Goal: Share content

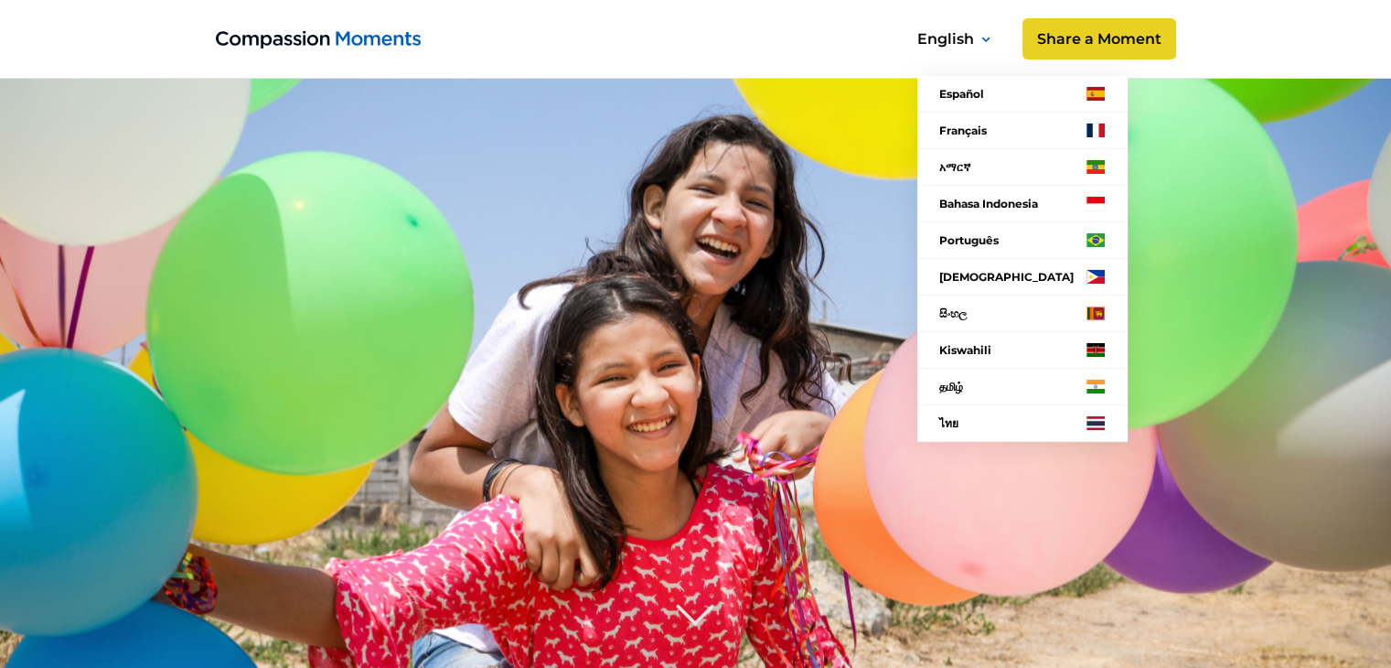
click at [987, 44] on div at bounding box center [986, 38] width 9 height 25
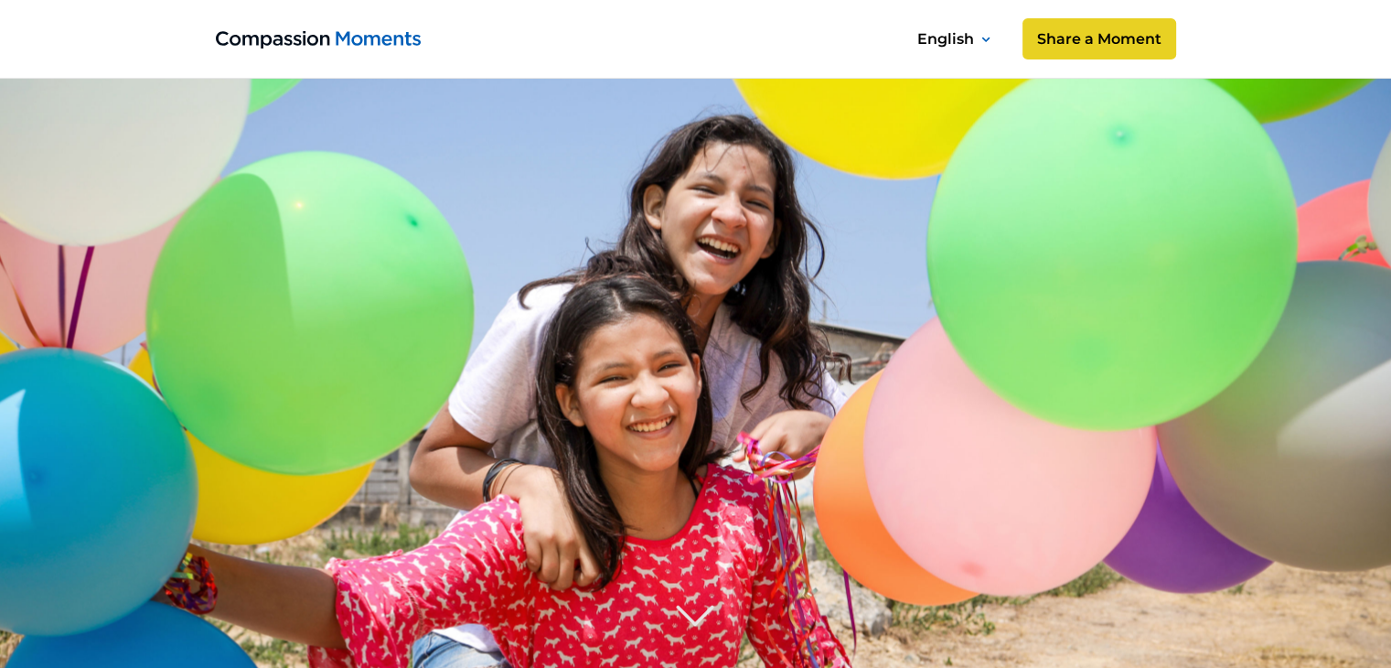
click at [988, 38] on icon at bounding box center [986, 40] width 9 height 6
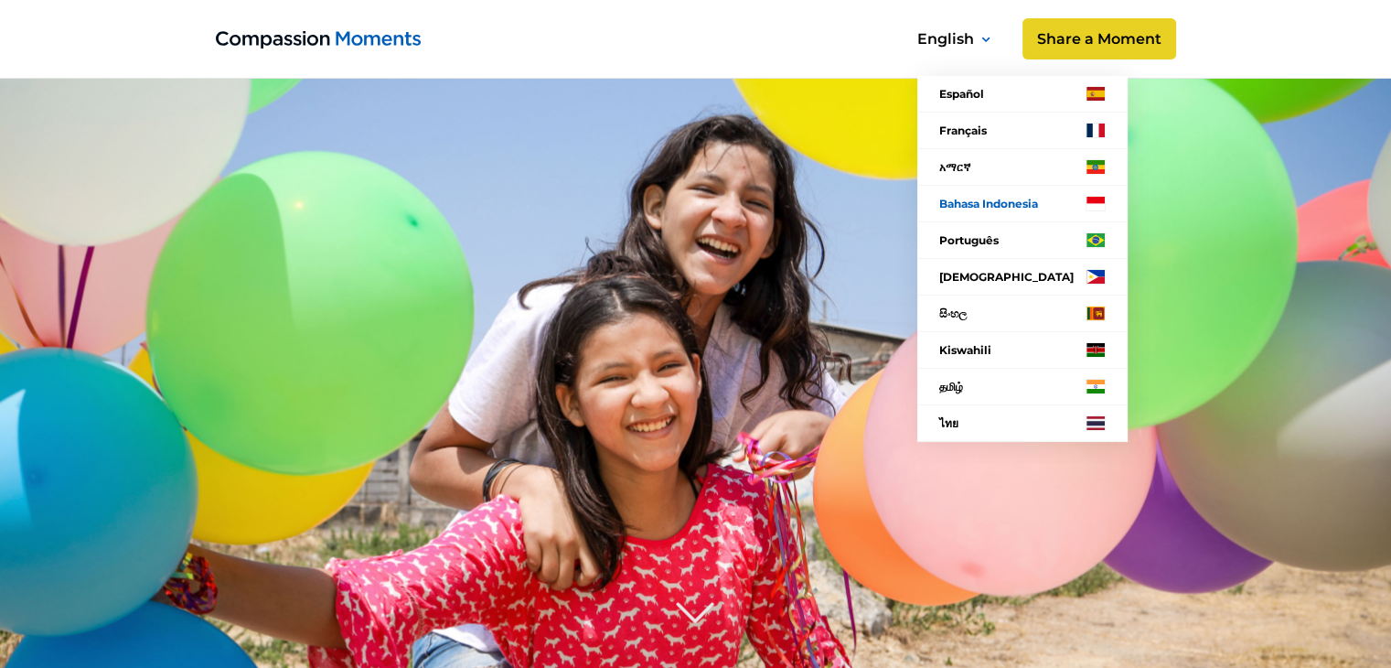
click at [999, 199] on link "Bahasa Indonesia" at bounding box center [1023, 204] width 210 height 37
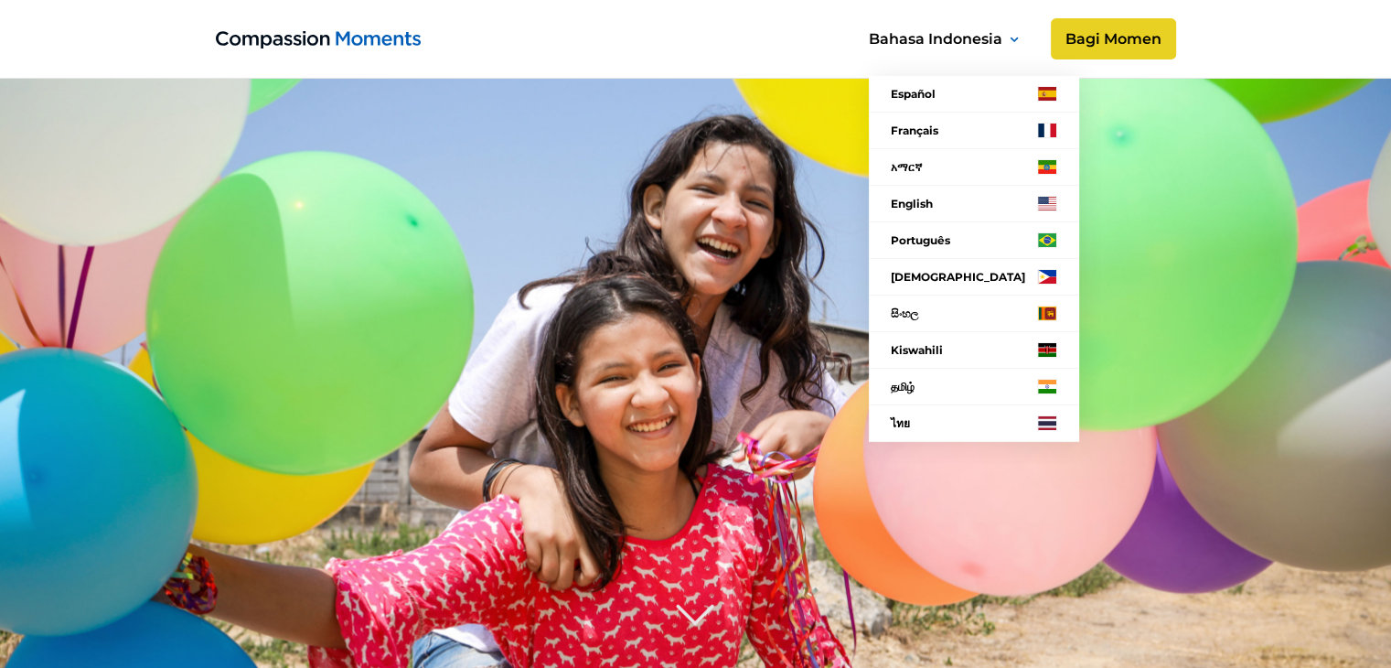
click at [1171, 198] on image at bounding box center [696, 508] width 1583 height 1055
click at [1094, 39] on nav "Español Français አማርኛ English Português Filipino සිංහල Kiswahili தமிழ் ไทย Lang…" at bounding box center [969, 233] width 263 height 461
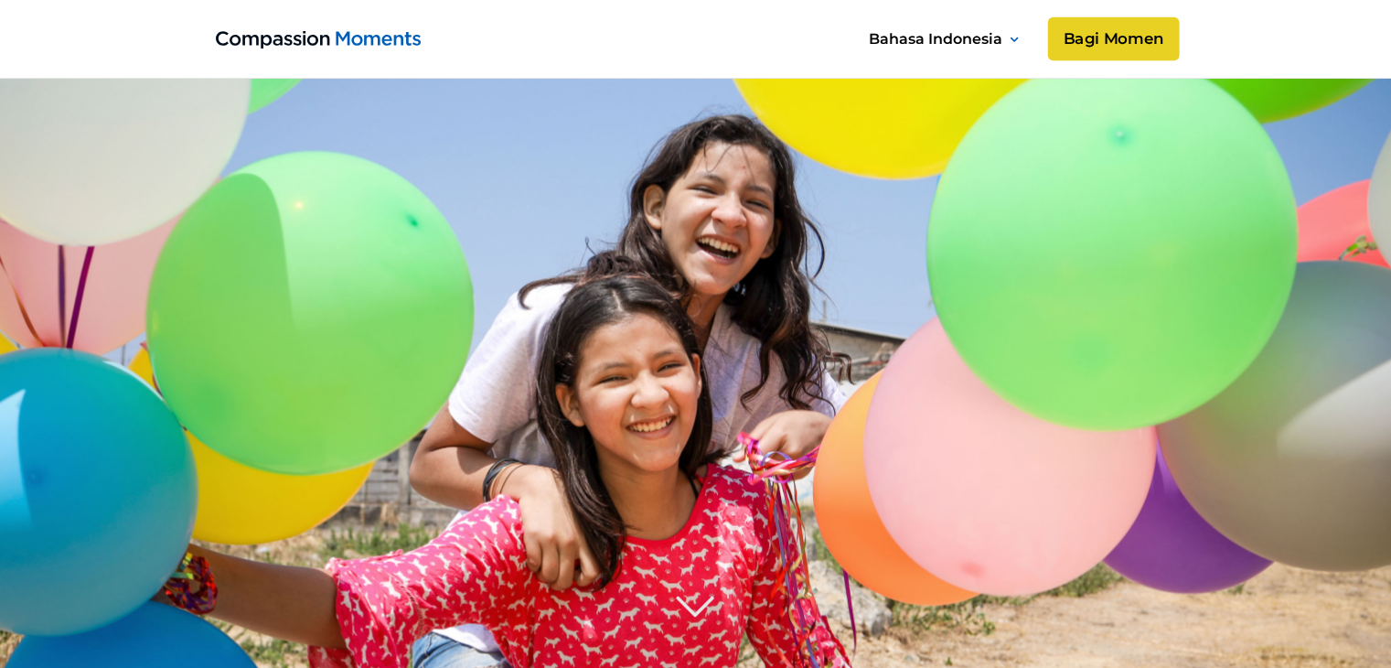
click at [1124, 46] on link "Bagi Momen" at bounding box center [1113, 39] width 132 height 44
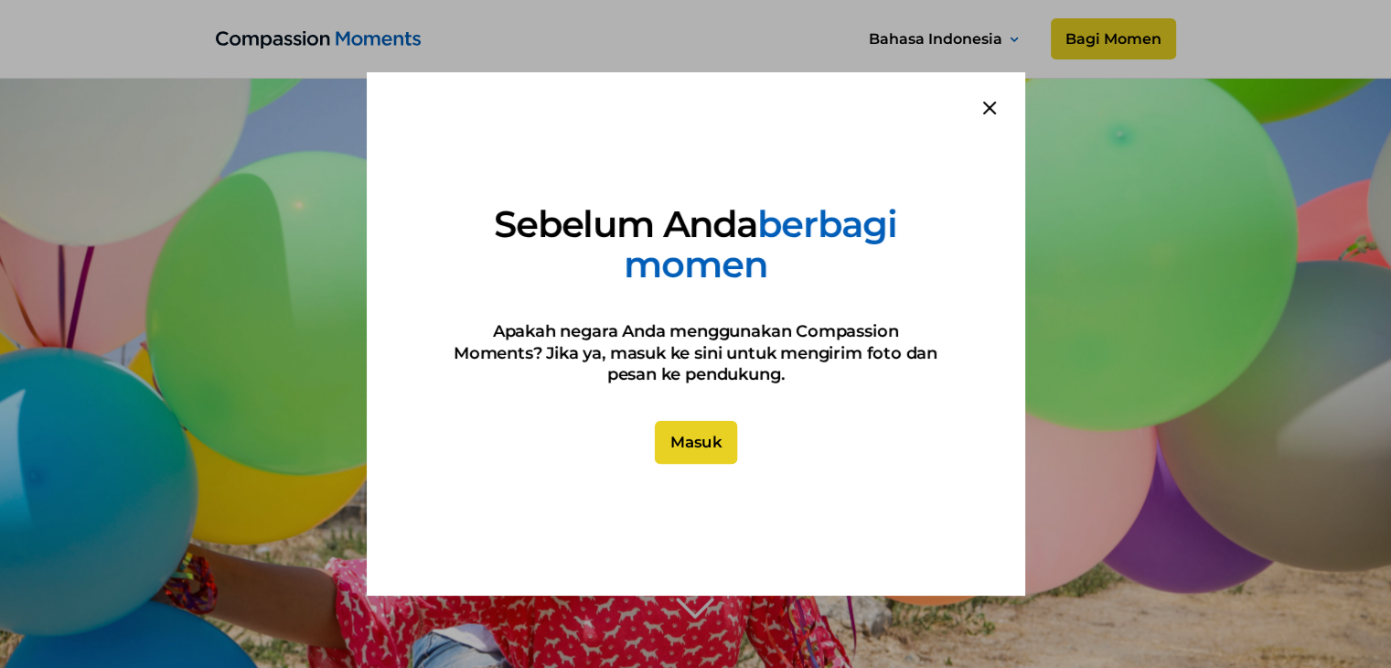
click at [697, 445] on link "Masuk" at bounding box center [695, 443] width 82 height 44
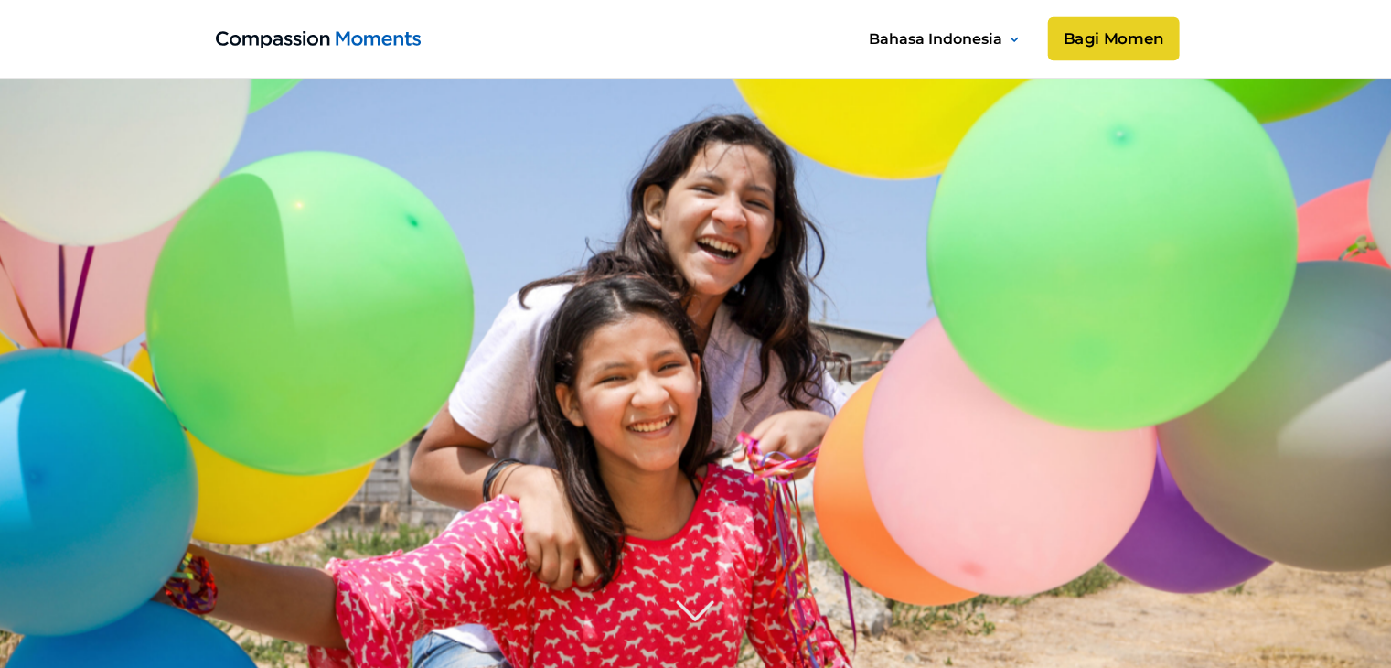
click at [1109, 43] on link "Bagi Momen" at bounding box center [1113, 39] width 132 height 44
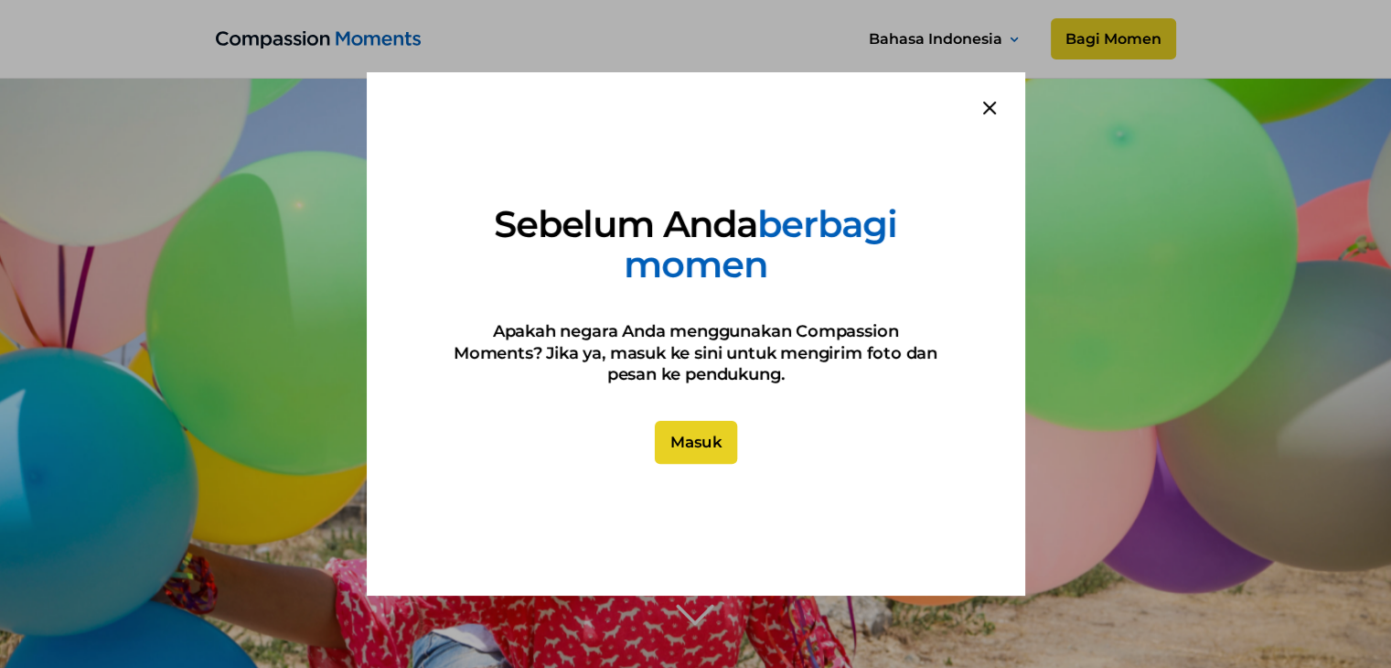
click at [705, 444] on link "Masuk" at bounding box center [695, 443] width 82 height 44
